Goal: Task Accomplishment & Management: Manage account settings

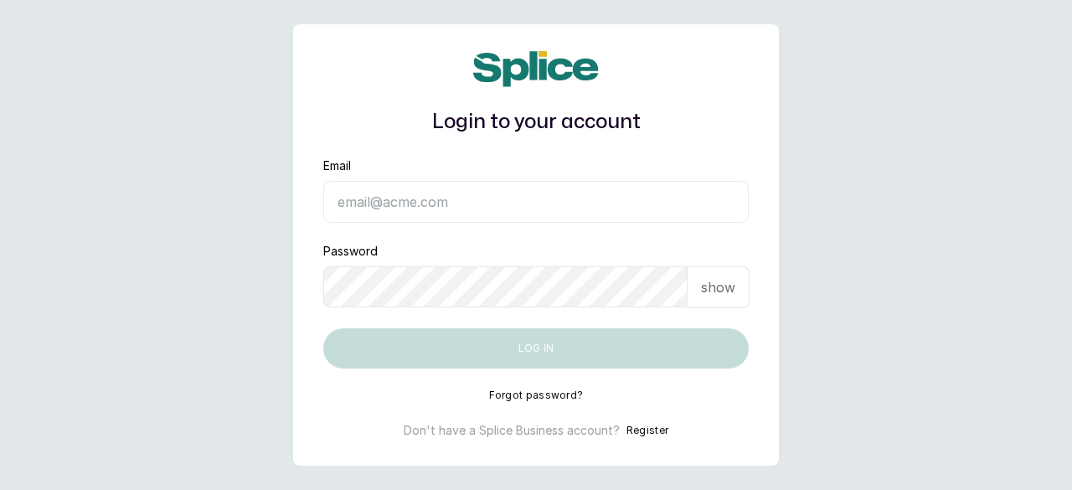
click at [419, 193] on input "Email" at bounding box center [535, 202] width 425 height 42
type input "[EMAIL_ADDRESS][DOMAIN_NAME]"
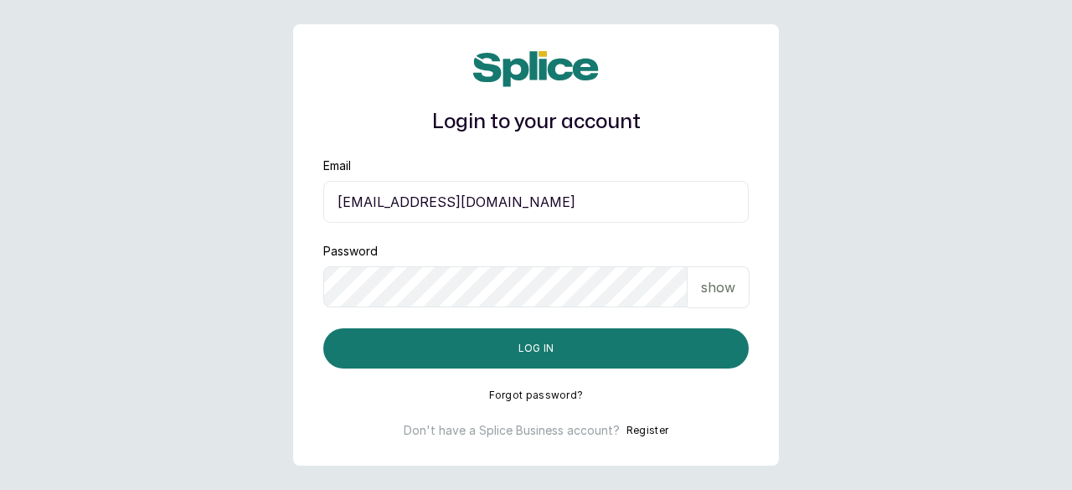
click at [713, 289] on p "show" at bounding box center [718, 287] width 34 height 20
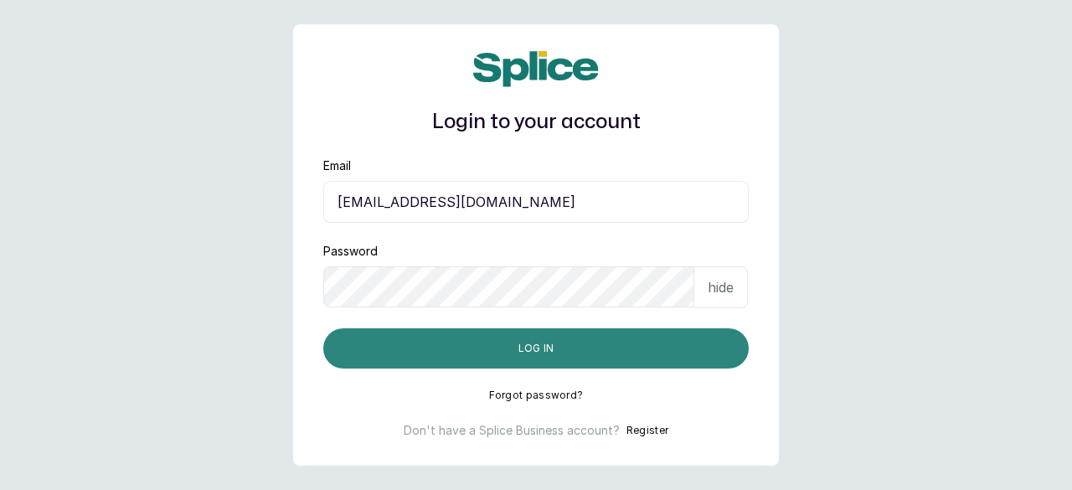
click at [564, 356] on button "Log in" at bounding box center [535, 348] width 425 height 40
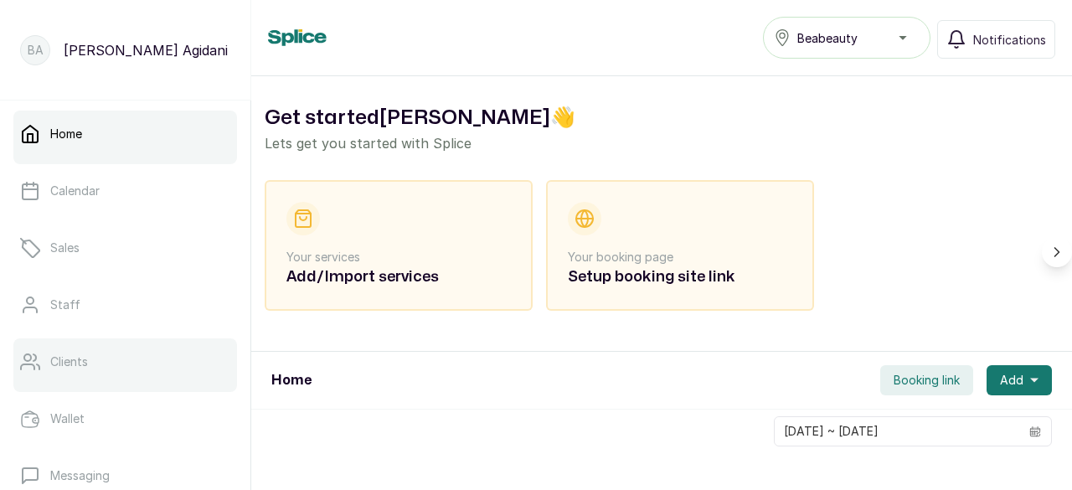
click at [54, 361] on p "Clients" at bounding box center [69, 361] width 38 height 17
